Goal: Task Accomplishment & Management: Manage account settings

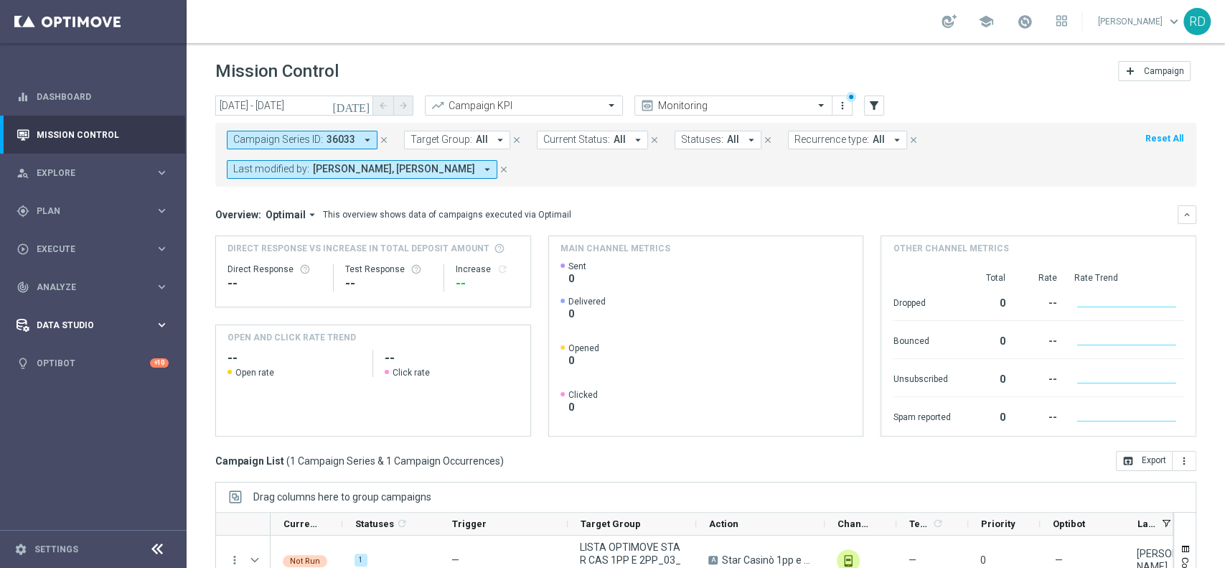
scroll to position [178, 0]
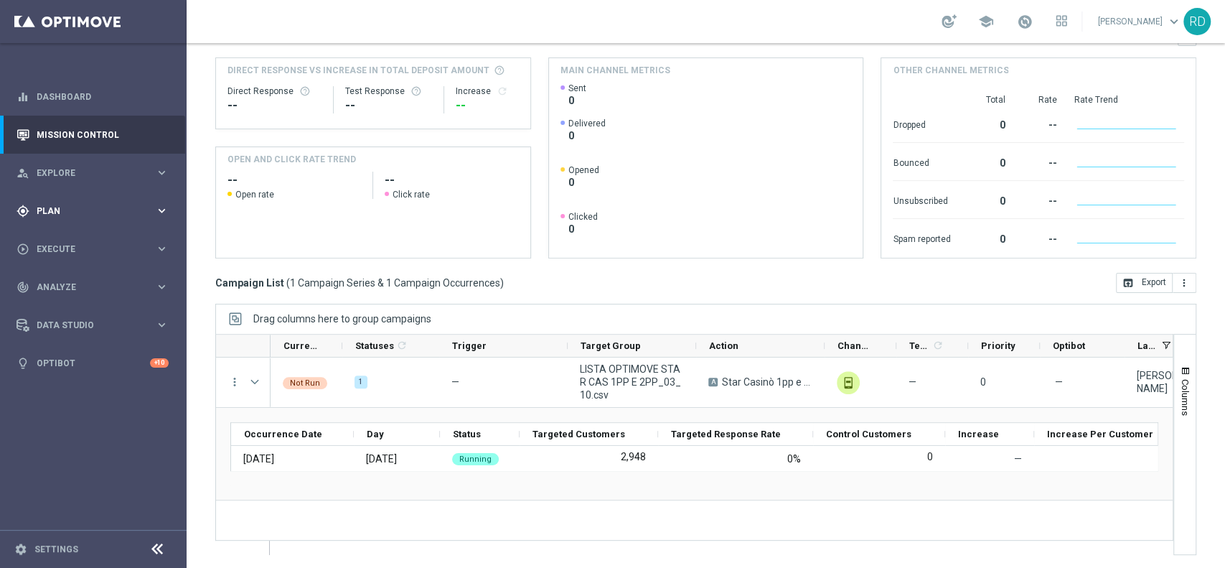
click at [51, 205] on div "gps_fixed Plan" at bounding box center [86, 211] width 139 height 13
click at [70, 238] on link "Target Groups" at bounding box center [93, 240] width 112 height 11
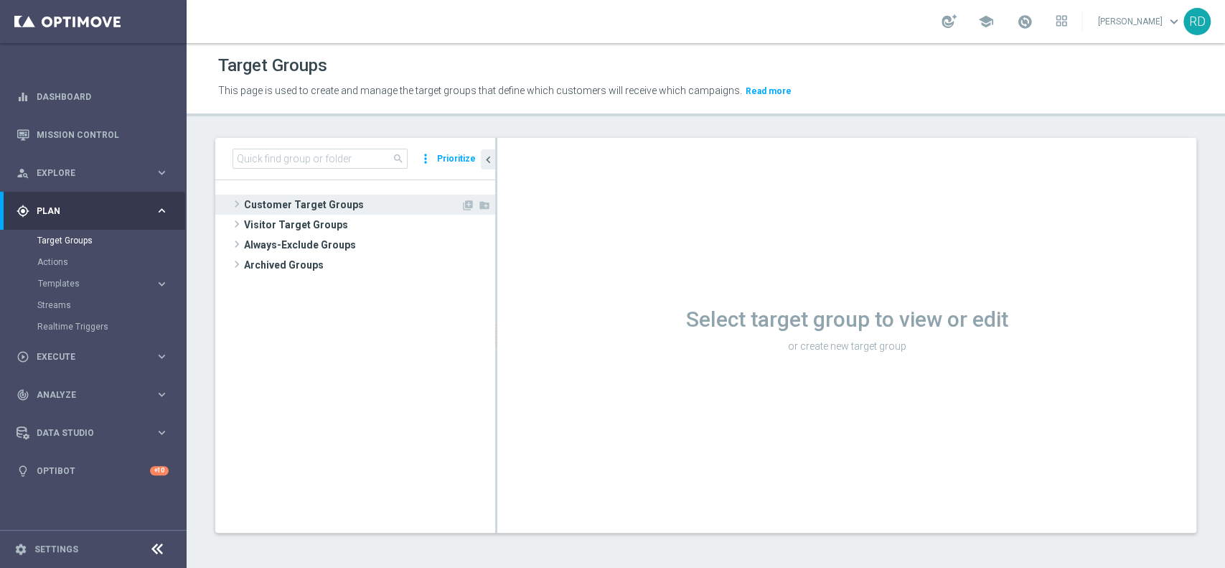
click at [235, 200] on span at bounding box center [237, 203] width 14 height 17
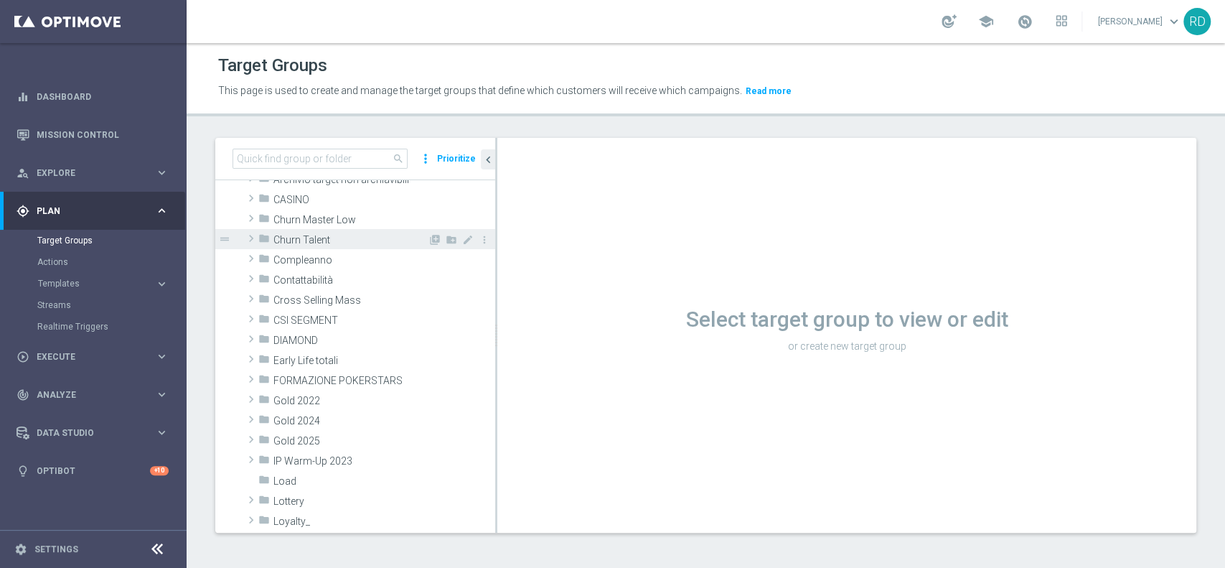
scroll to position [95, 0]
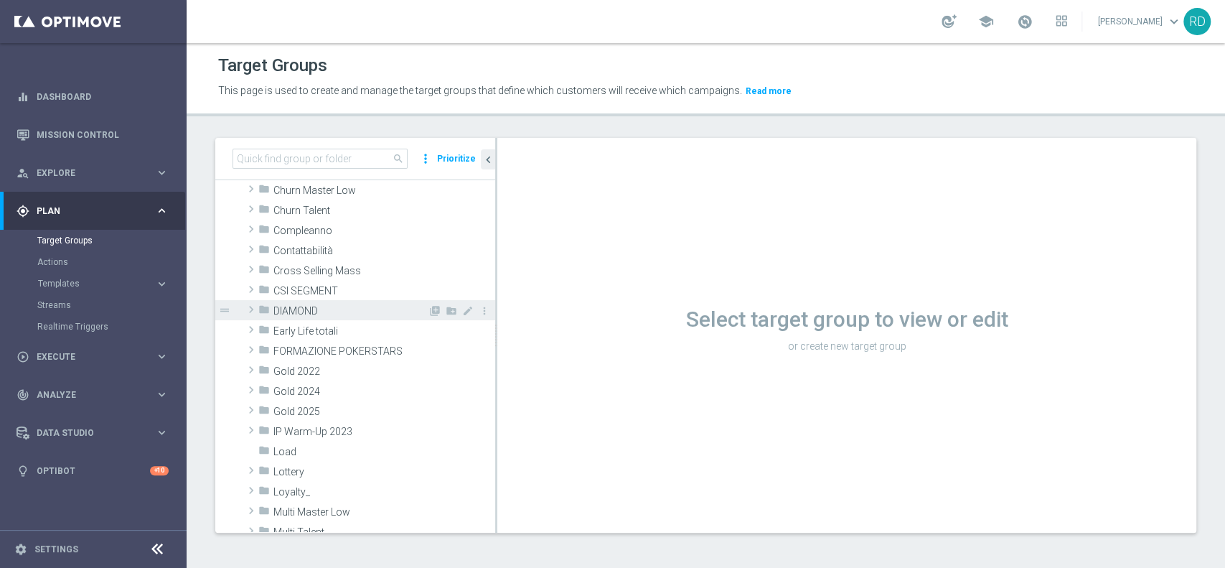
click at [253, 313] on span at bounding box center [251, 309] width 14 height 17
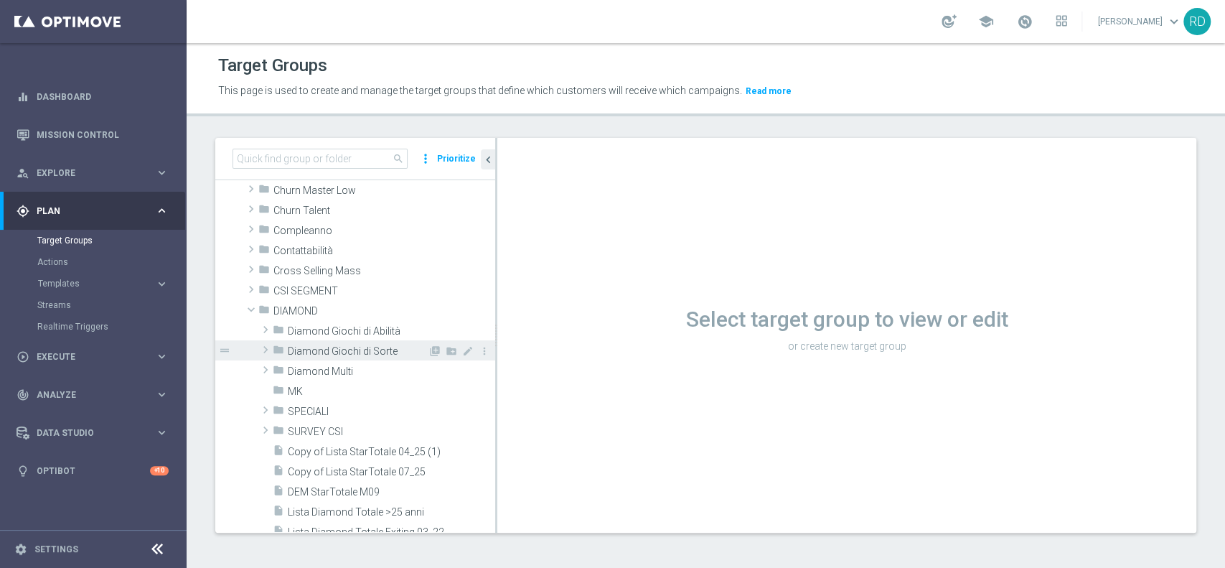
click at [311, 342] on div "folder Diamond Giochi di Sorte" at bounding box center [350, 350] width 155 height 20
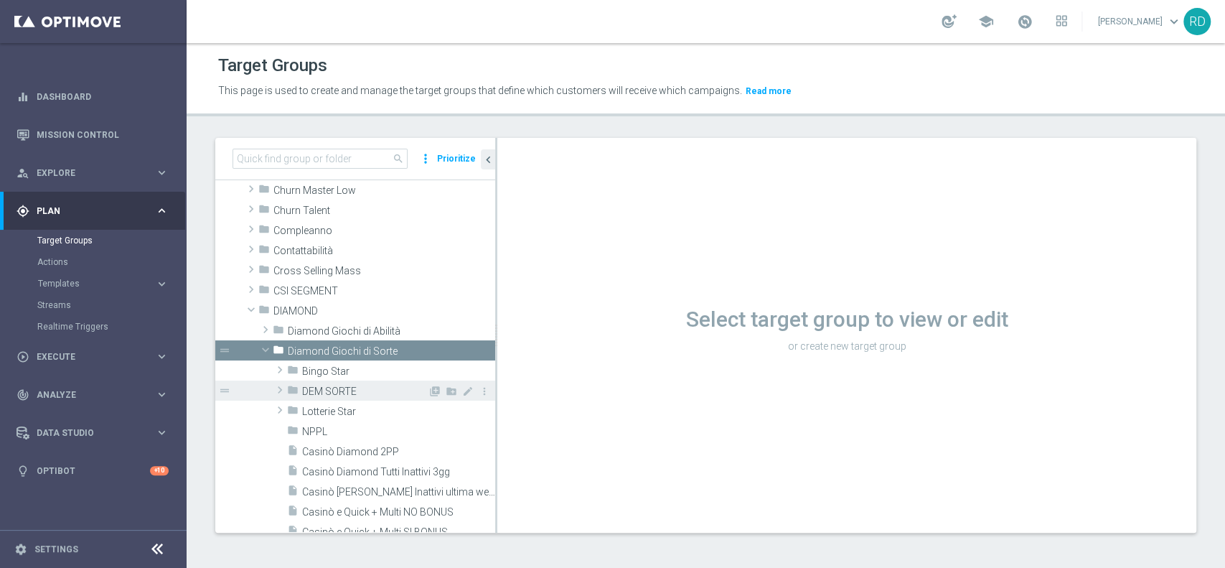
scroll to position [191, 0]
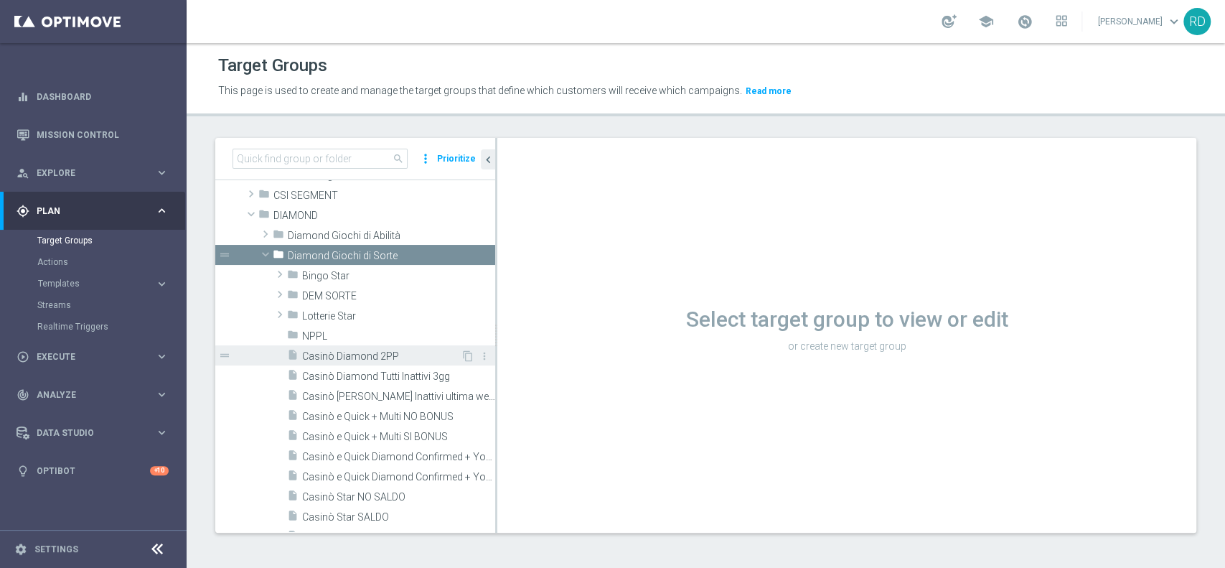
click at [380, 357] on span "Casinò Diamond 2PP" at bounding box center [381, 356] width 159 height 12
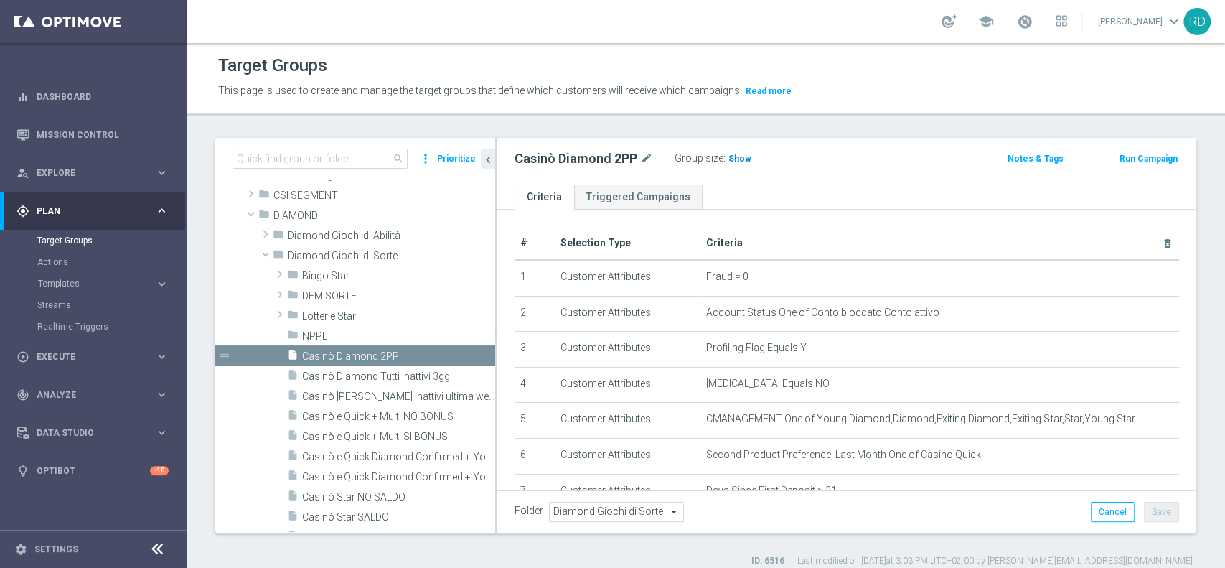
click at [744, 156] on span "Show" at bounding box center [740, 159] width 23 height 10
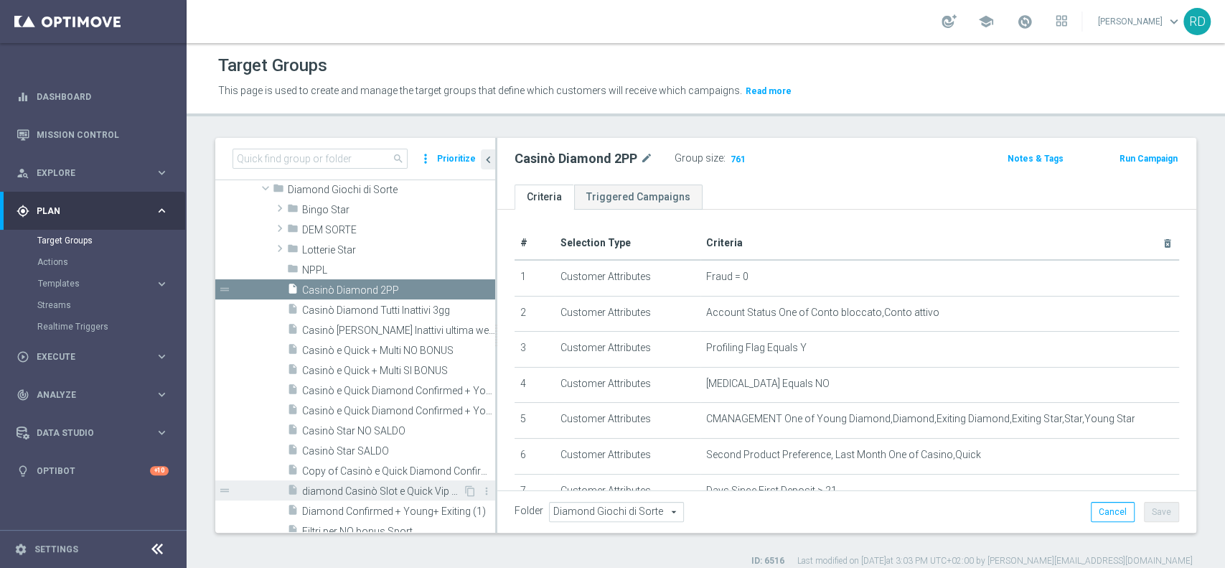
scroll to position [287, 0]
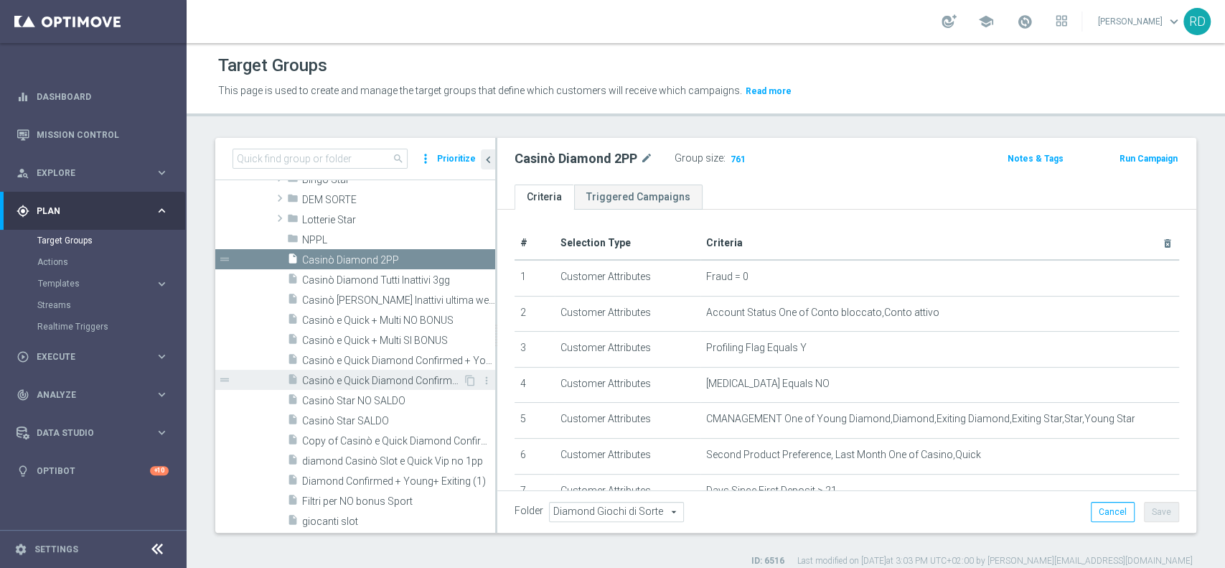
click at [388, 379] on span "Casinò e Quick Diamond Confirmed + Young+ Exiting > 25 anni" at bounding box center [382, 381] width 161 height 12
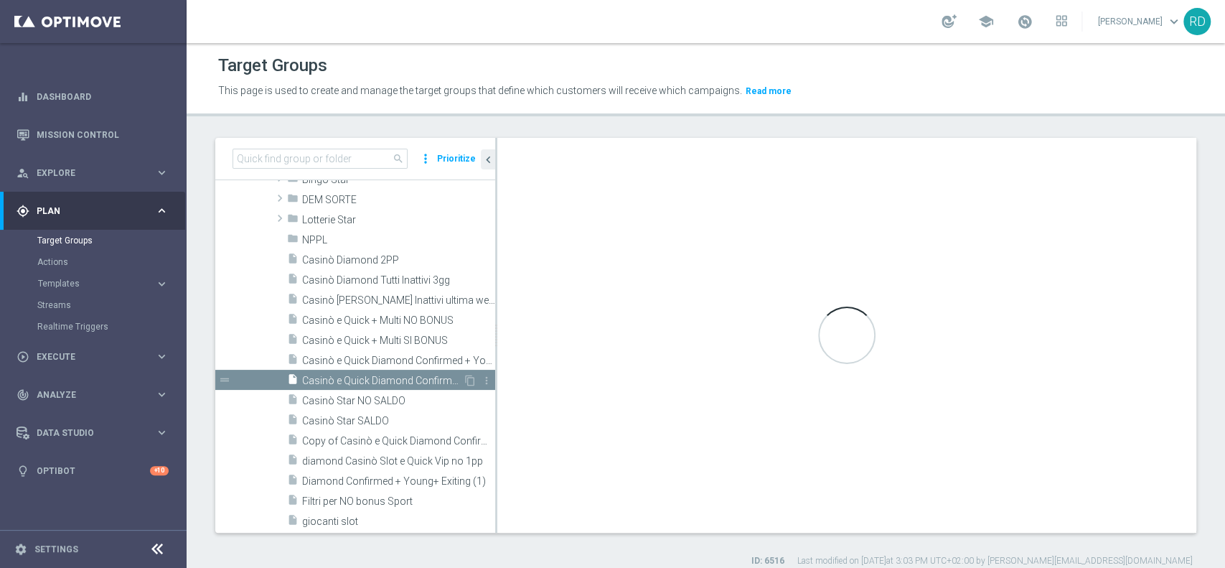
checkbox input "false"
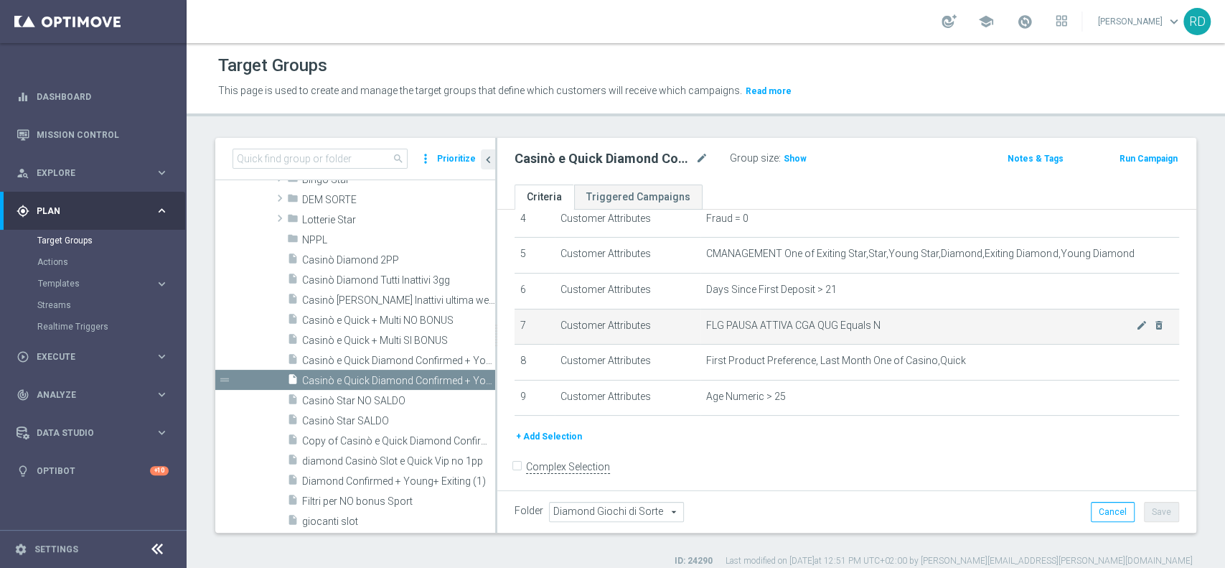
scroll to position [173, 0]
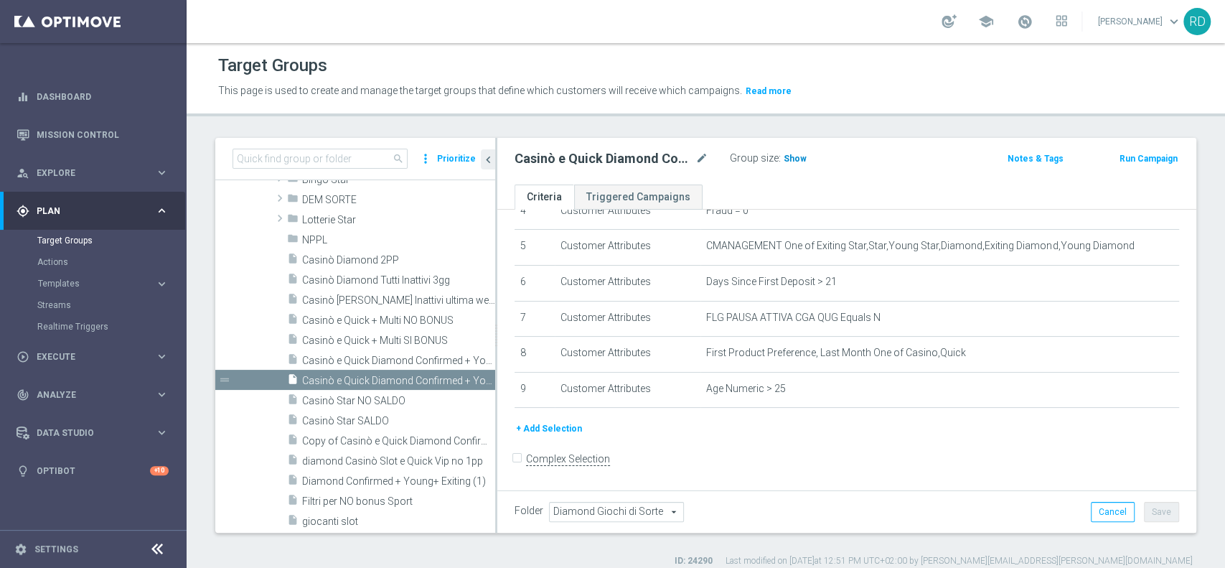
click at [796, 154] on span "Show" at bounding box center [795, 159] width 23 height 10
click at [853, 157] on div "Group size : 2,221" at bounding box center [802, 157] width 144 height 17
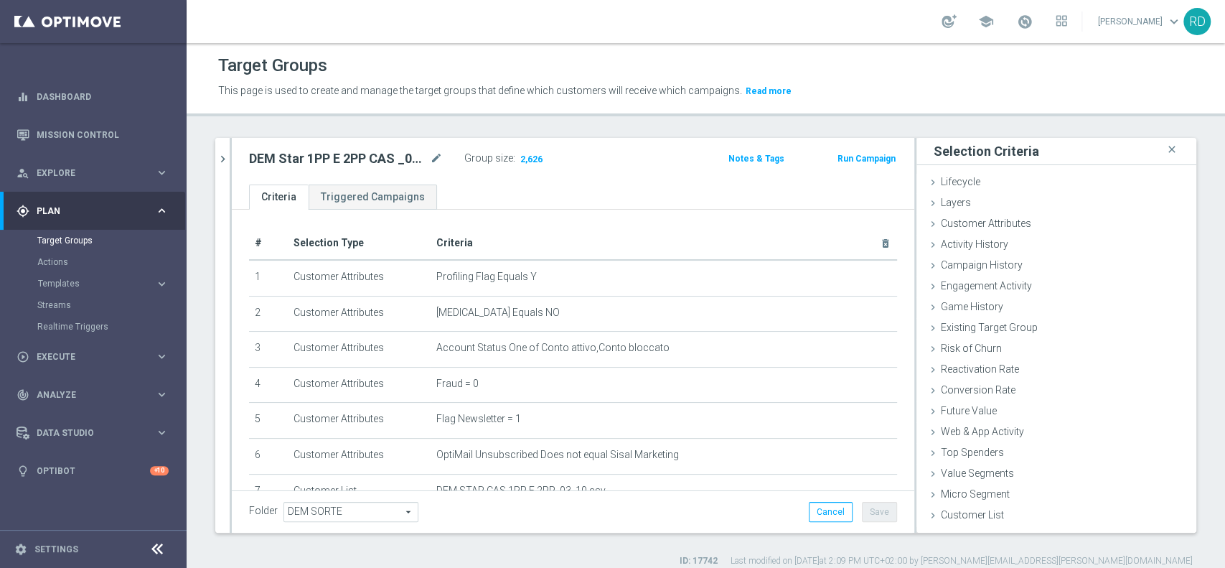
scroll to position [50, 0]
